Goal: Information Seeking & Learning: Learn about a topic

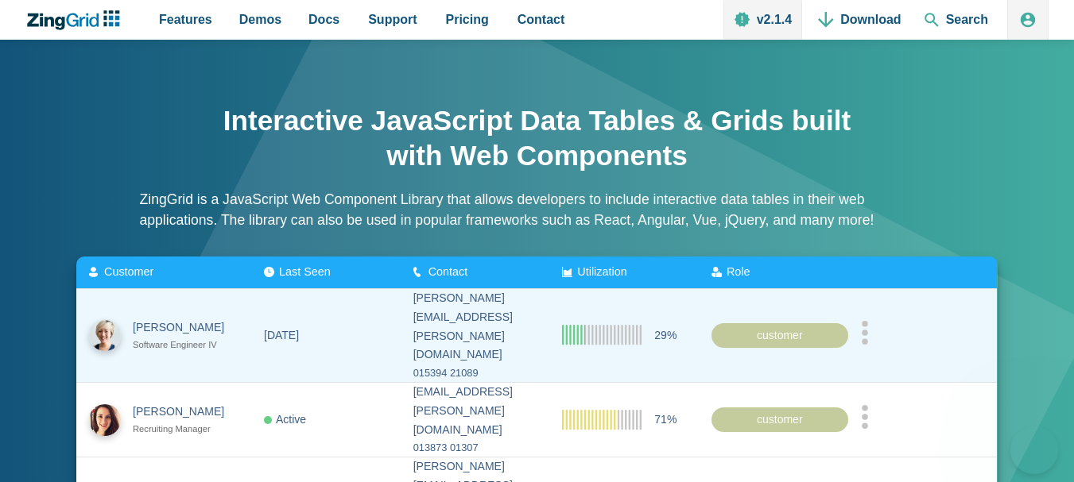
scroll to position [159, 0]
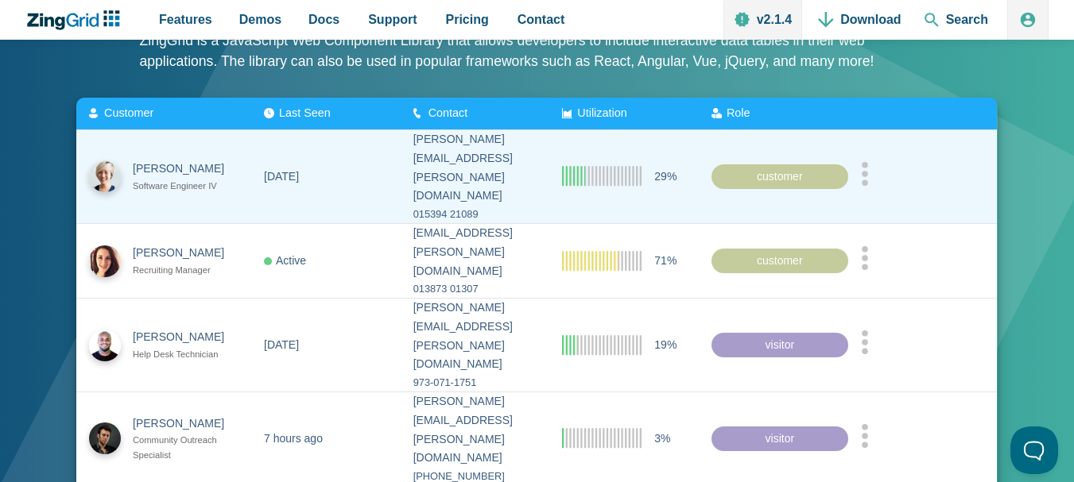
click at [622, 166] on icon "App Content" at bounding box center [602, 176] width 79 height 21
drag, startPoint x: 755, startPoint y: 169, endPoint x: 784, endPoint y: 169, distance: 28.6
click at [784, 169] on div "customer" at bounding box center [779, 176] width 137 height 25
click at [833, 164] on div "customer" at bounding box center [779, 176] width 137 height 25
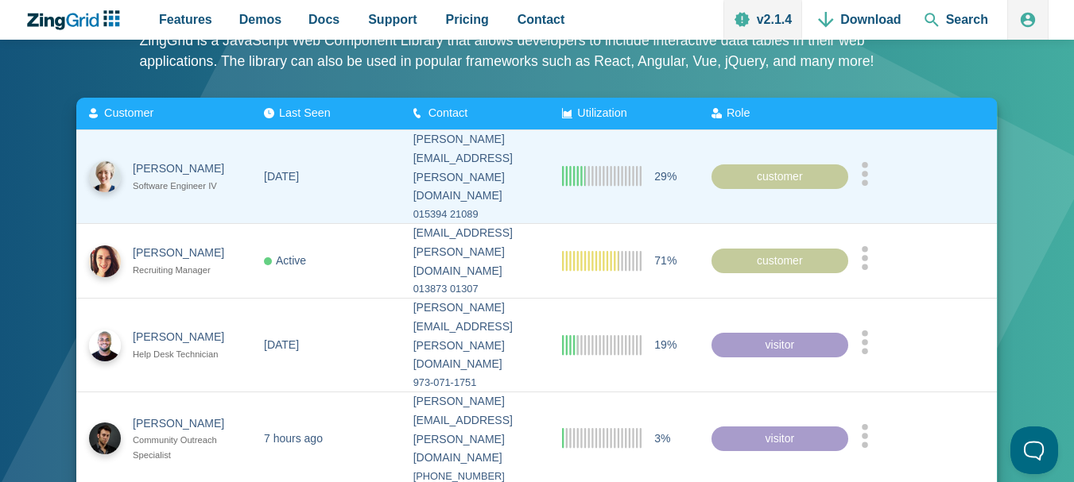
click at [869, 161] on icon "App Content" at bounding box center [865, 173] width 8 height 24
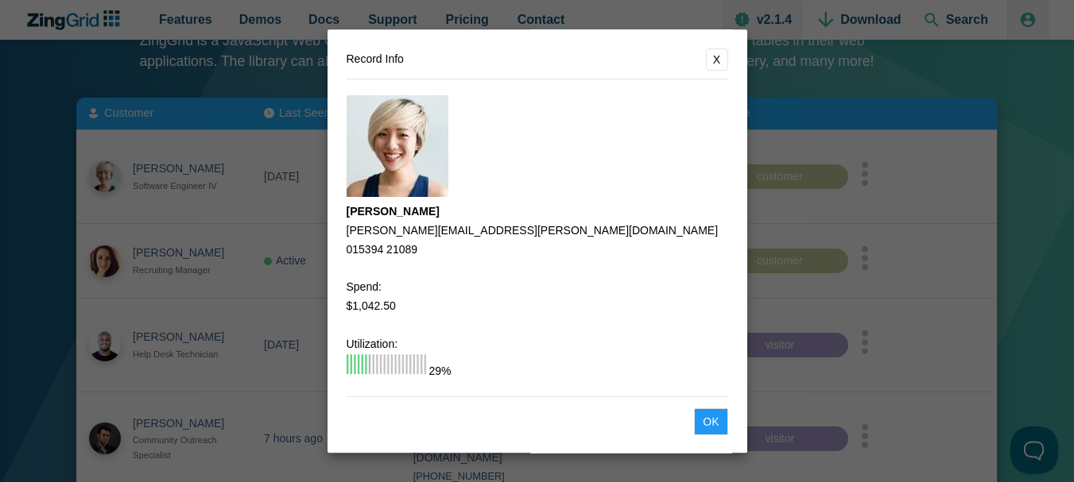
click at [707, 59] on button "X" at bounding box center [717, 59] width 22 height 22
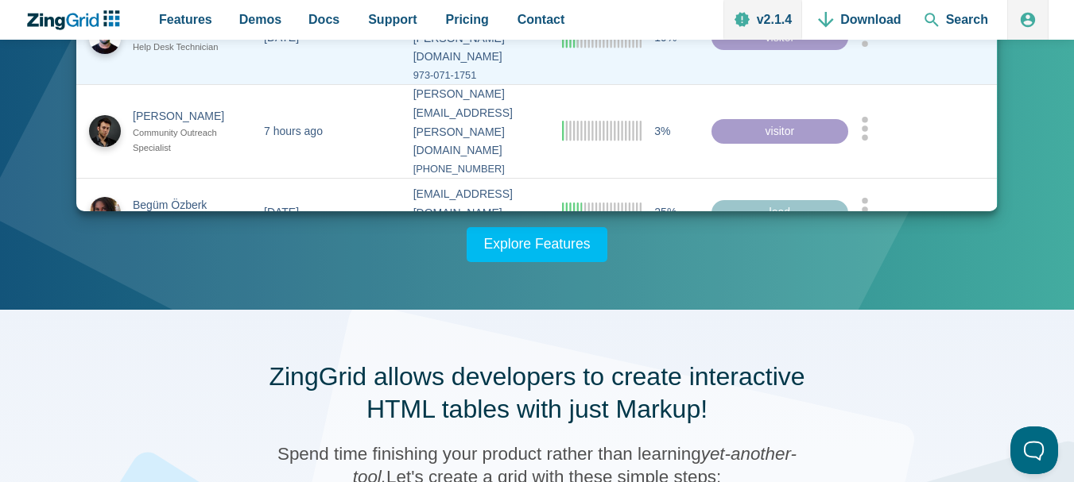
scroll to position [477, 0]
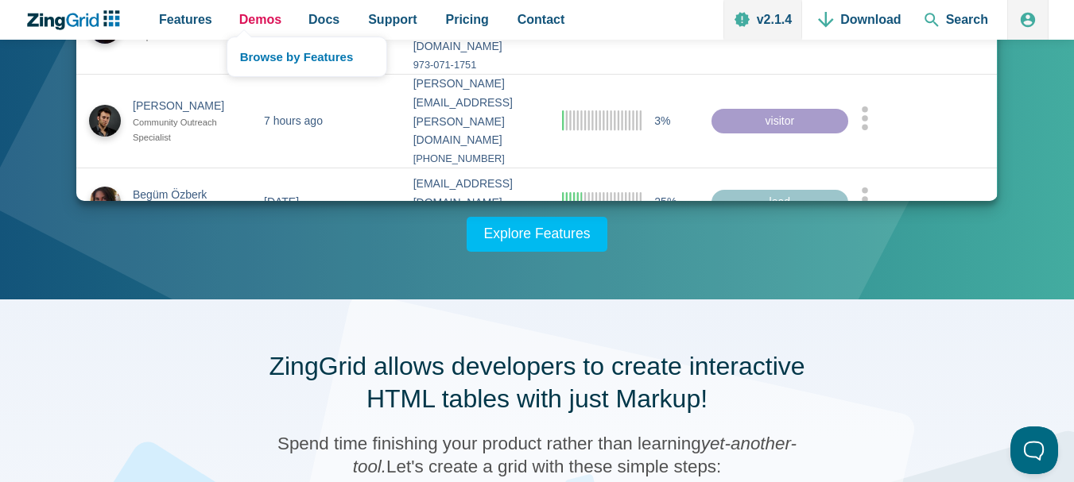
click at [253, 25] on span "Demos" at bounding box center [260, 19] width 42 height 21
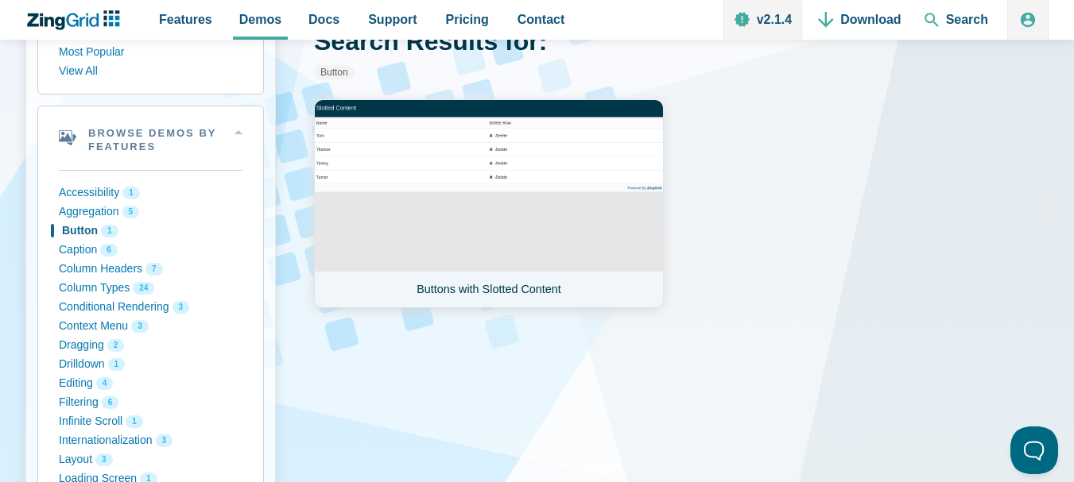
click at [451, 201] on link "Buttons with Slotted Content" at bounding box center [489, 203] width 350 height 209
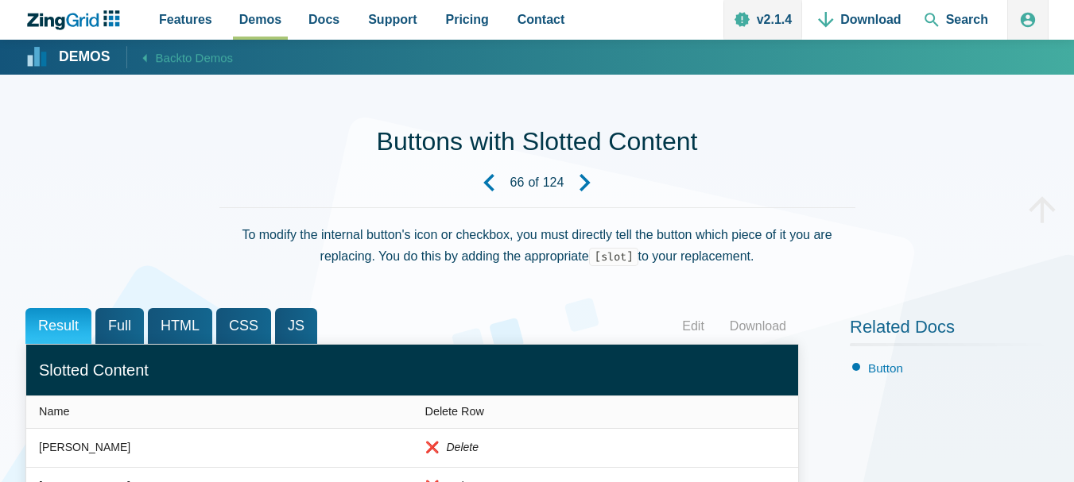
scroll to position [318, 0]
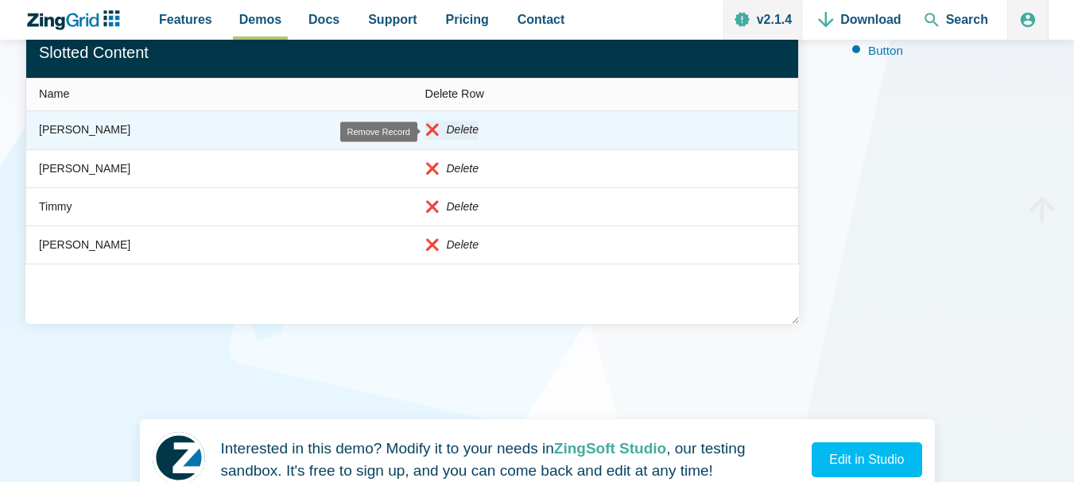
click at [451, 128] on em "Delete" at bounding box center [463, 130] width 32 height 19
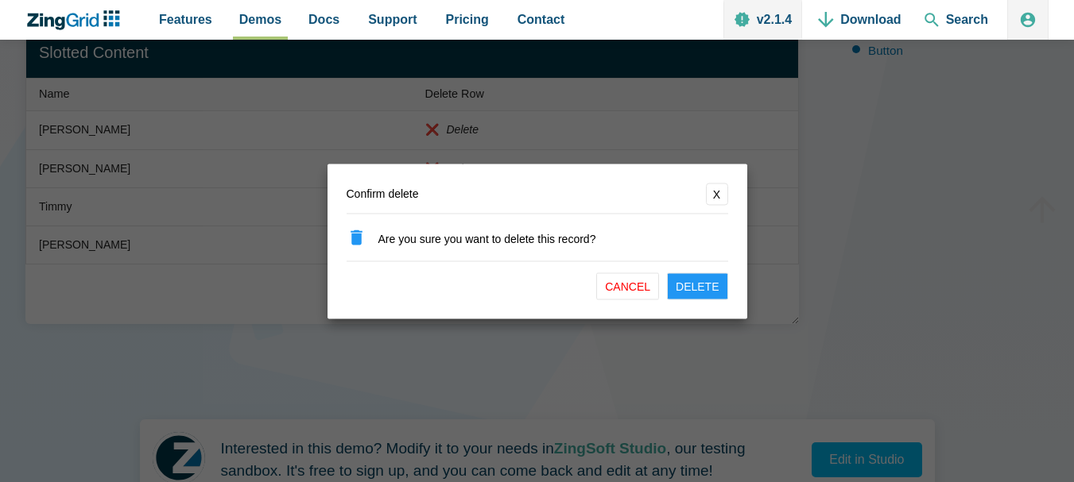
click at [714, 196] on button "X" at bounding box center [717, 194] width 22 height 22
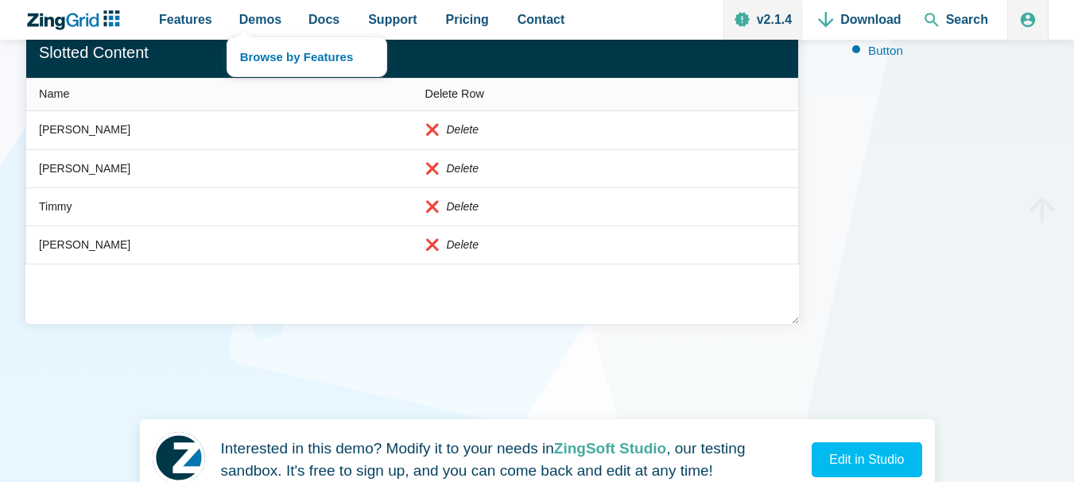
click at [233, 37] on nav "Browse by Features" at bounding box center [306, 57] width 161 height 41
click at [244, 21] on span "Demos" at bounding box center [260, 19] width 42 height 21
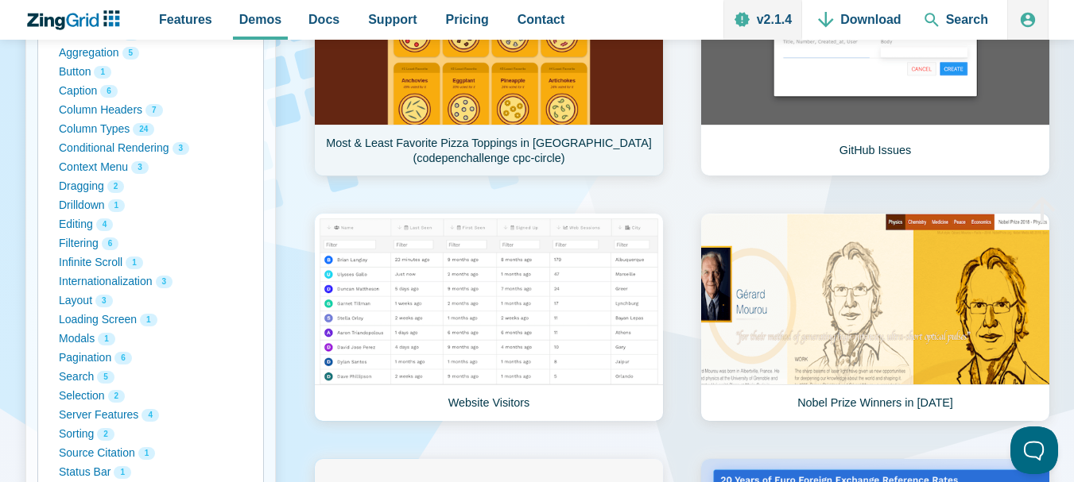
scroll to position [159, 0]
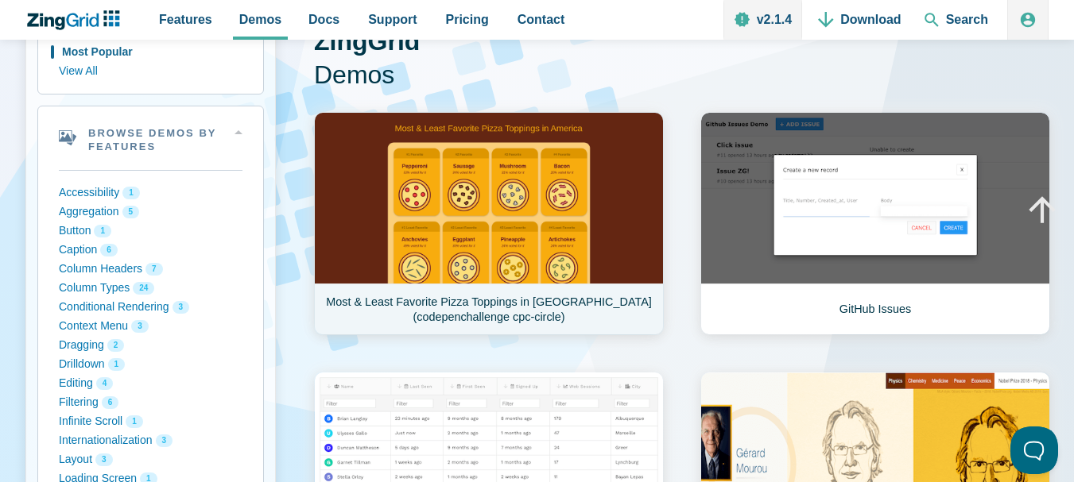
click at [517, 186] on link "Most & Least Favorite Pizza Toppings in America (codepenchallenge cpc-circle)" at bounding box center [489, 223] width 350 height 223
